Goal: Information Seeking & Learning: Learn about a topic

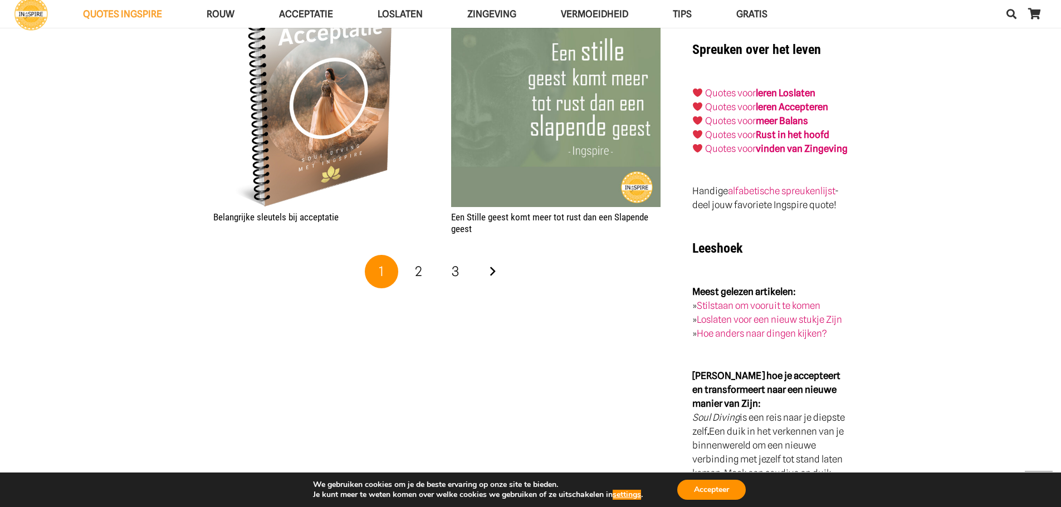
scroll to position [1949, 0]
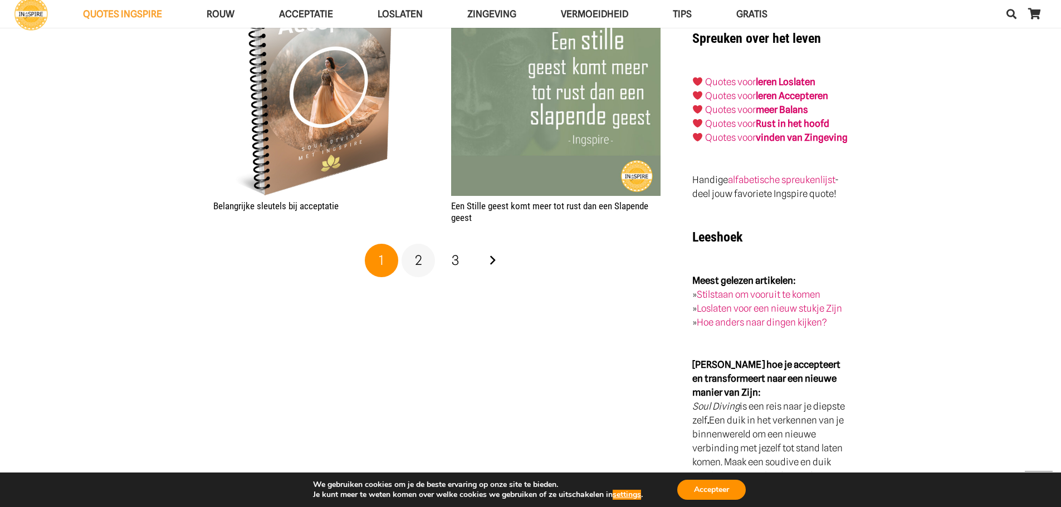
click at [423, 263] on link "2" at bounding box center [418, 260] width 33 height 33
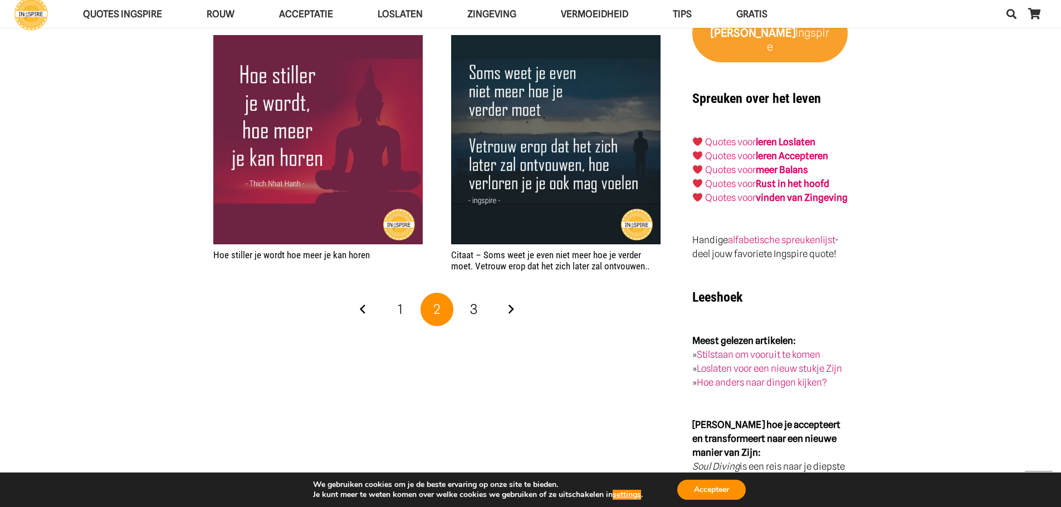
scroll to position [1894, 0]
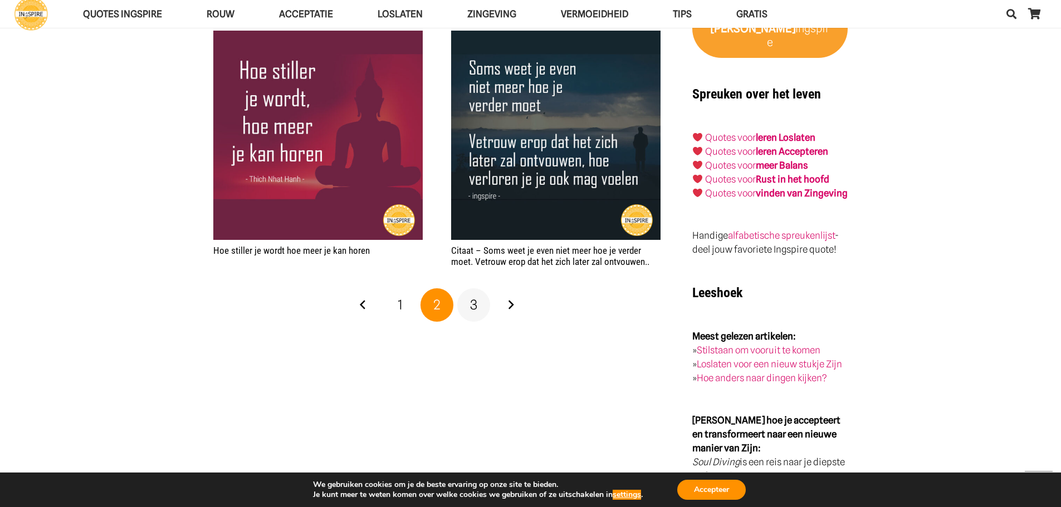
click at [481, 305] on link "3" at bounding box center [473, 304] width 33 height 33
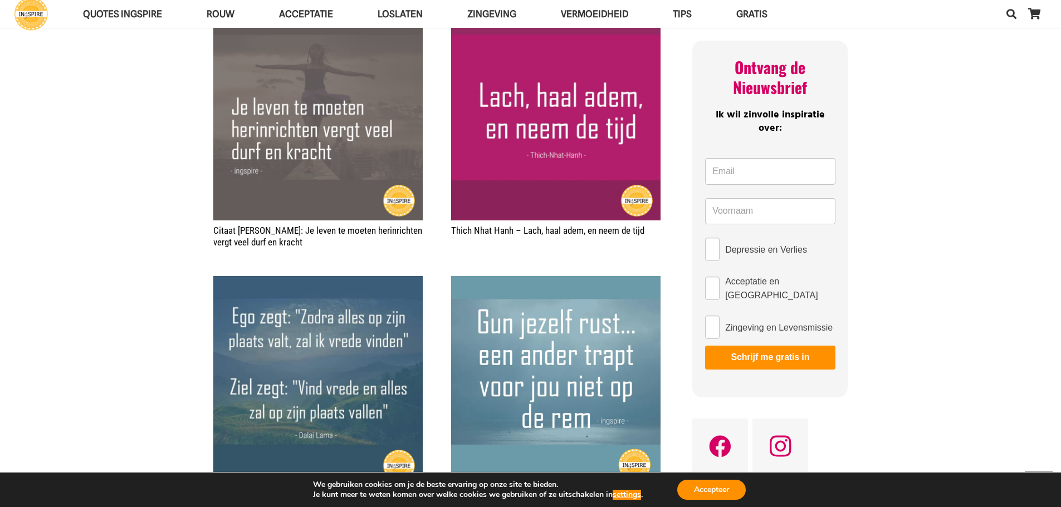
scroll to position [557, 0]
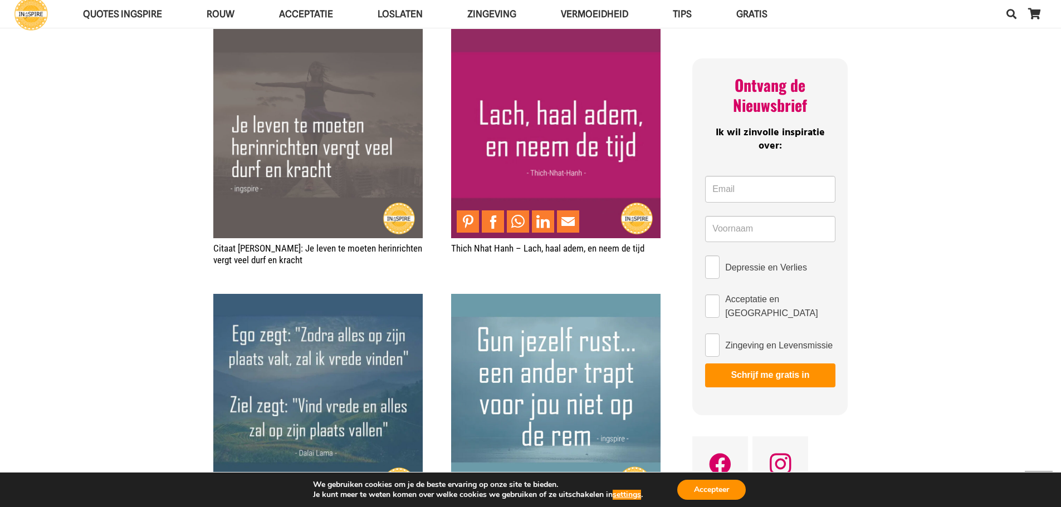
click at [579, 170] on img "Thich Nhat Hanh – Lach, haal adem, en neem de tijd" at bounding box center [555, 133] width 209 height 209
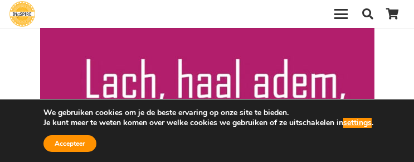
scroll to position [167, 0]
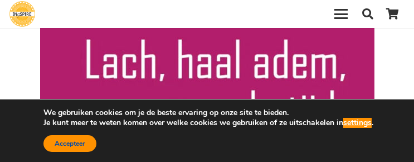
click at [57, 144] on button "Accepteer" at bounding box center [69, 143] width 53 height 17
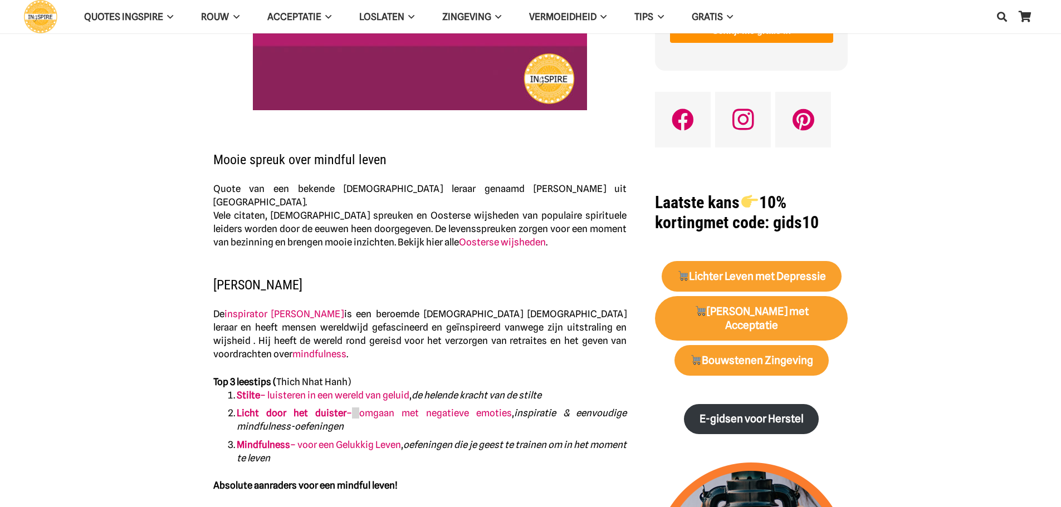
scroll to position [334, 0]
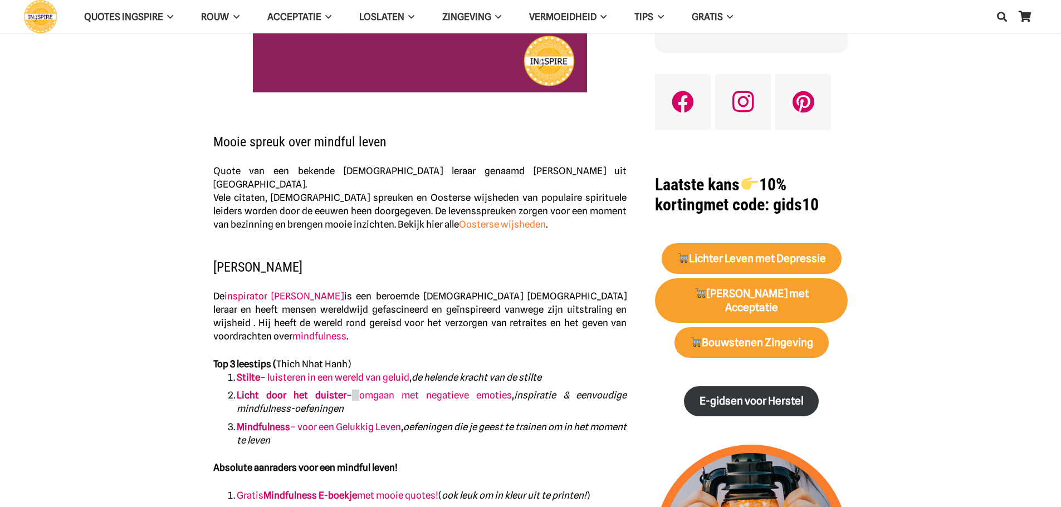
click at [492, 219] on link "Oosterse wijsheden" at bounding box center [502, 224] width 87 height 11
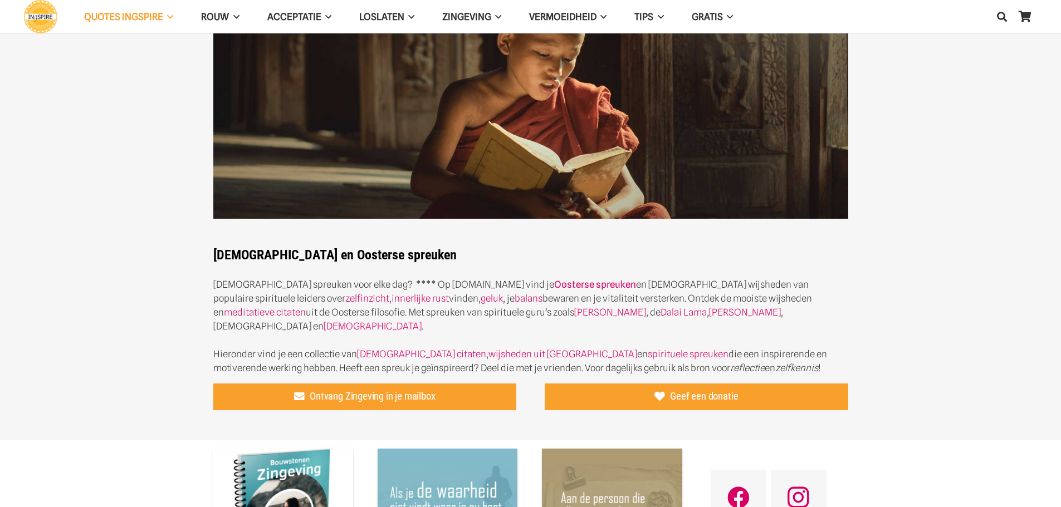
scroll to position [111, 0]
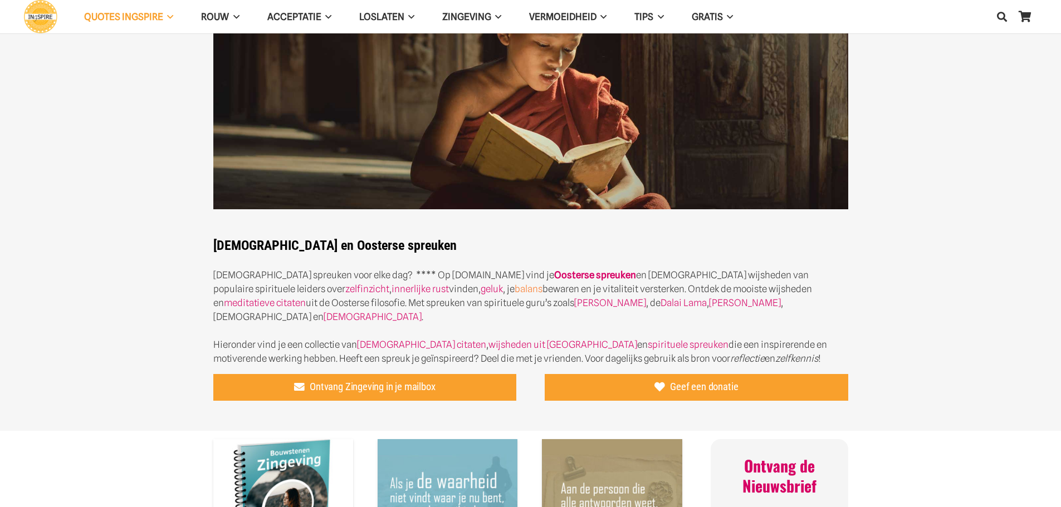
click at [515, 287] on link "balans" at bounding box center [529, 288] width 28 height 11
click at [345, 285] on link "zelfinzicht" at bounding box center [367, 288] width 44 height 11
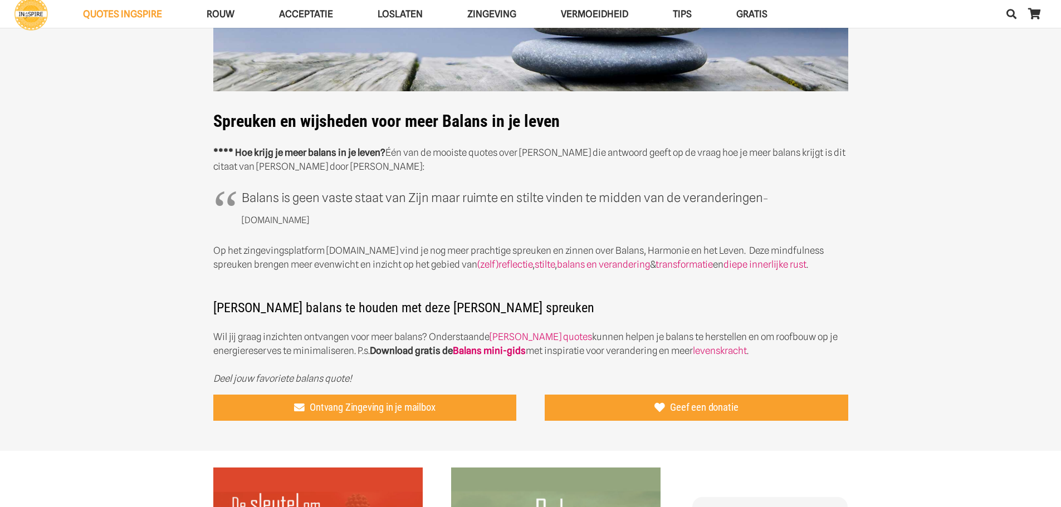
scroll to position [223, 0]
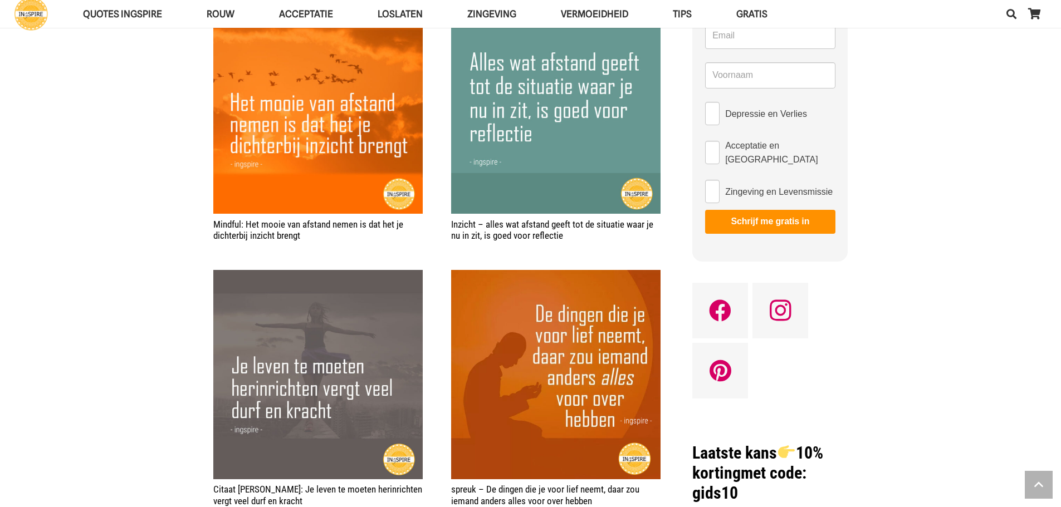
scroll to position [613, 0]
